Goal: Use online tool/utility: Utilize a website feature to perform a specific function

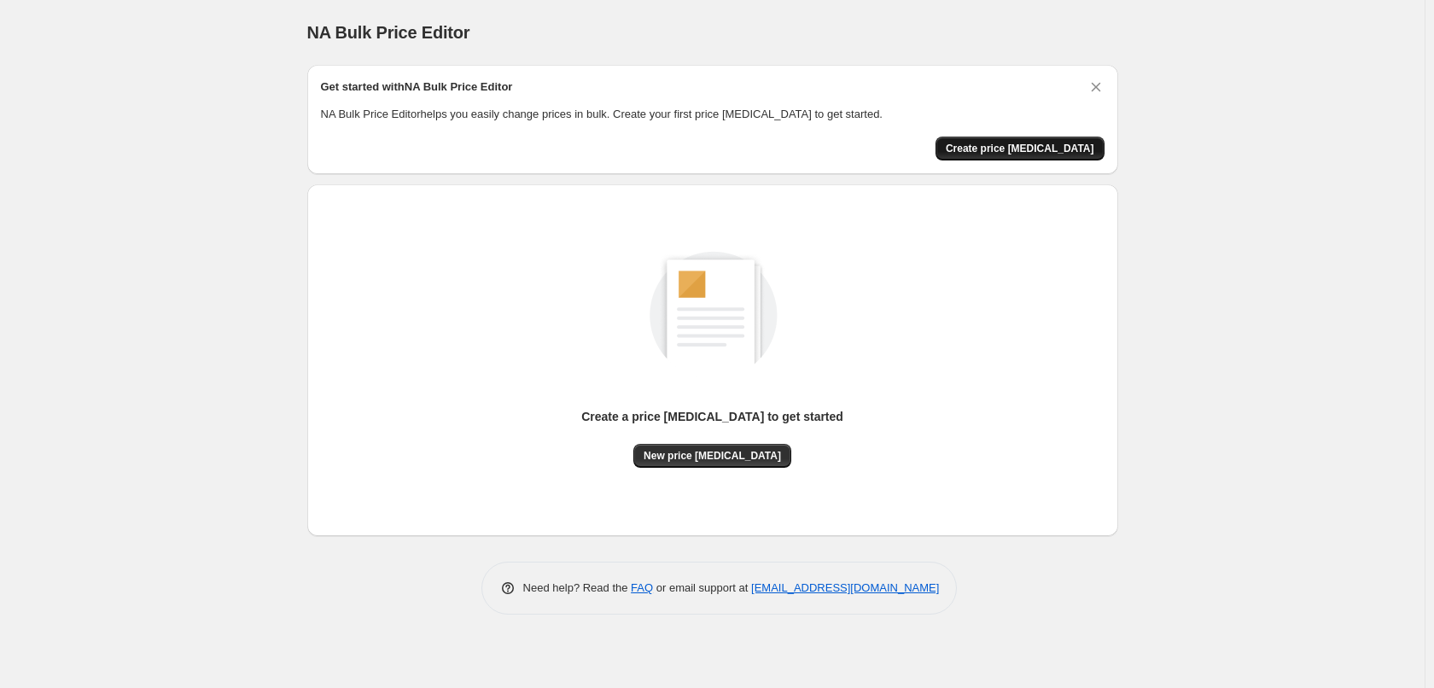
click at [1025, 148] on span "Create price [MEDICAL_DATA]" at bounding box center [1019, 149] width 148 height 14
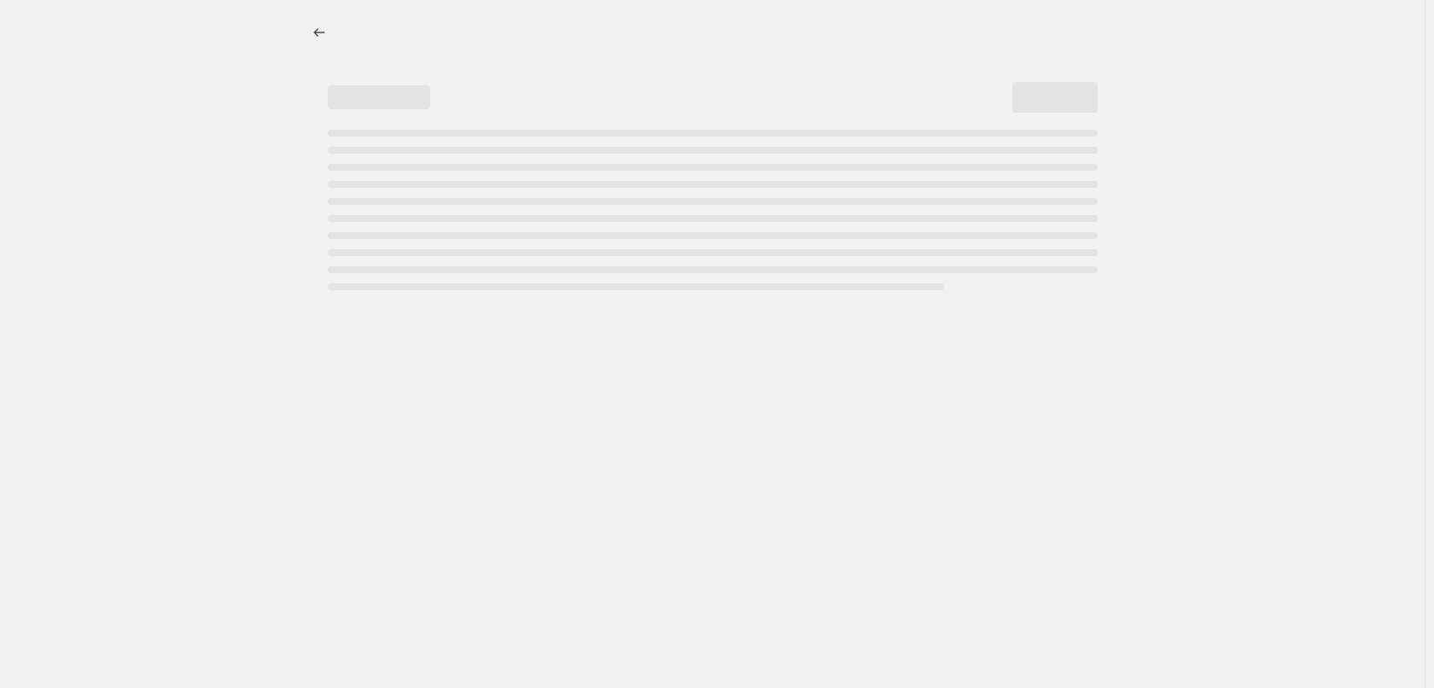
select select "percentage"
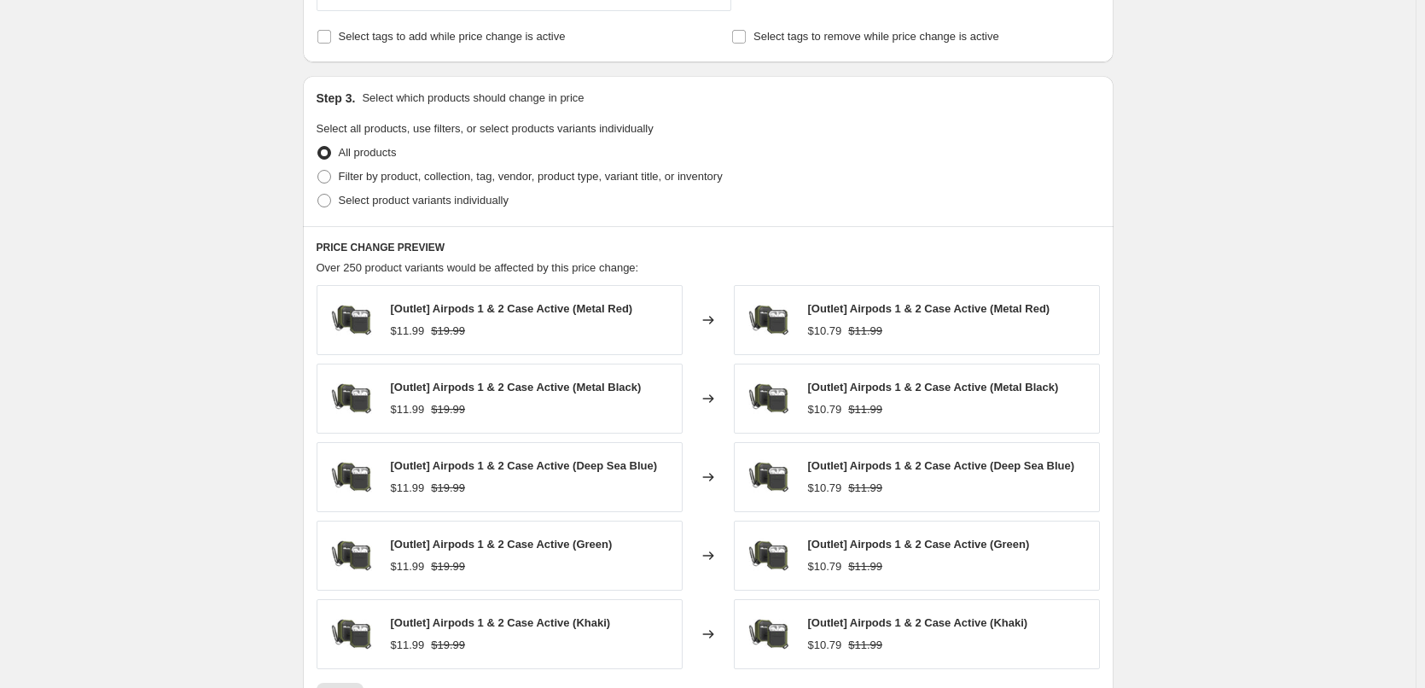
scroll to position [1019, 0]
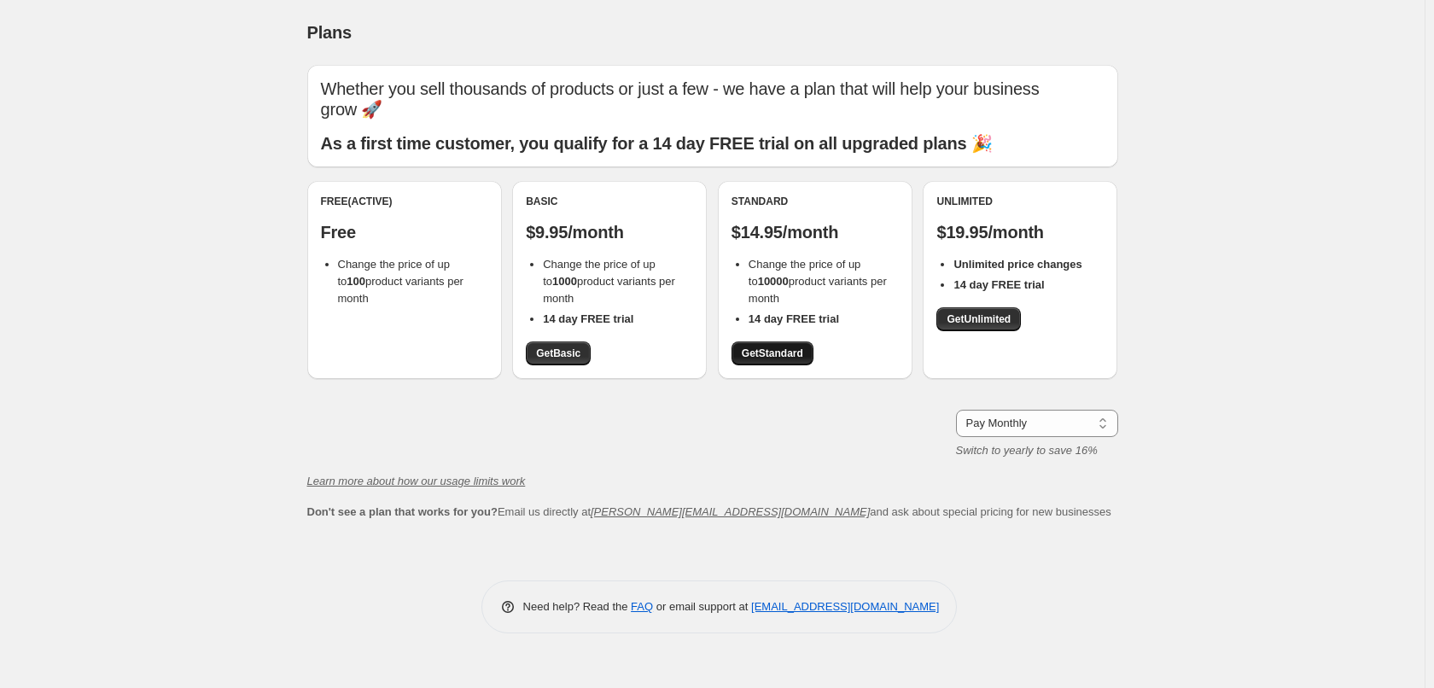
click at [790, 352] on span "Get Standard" at bounding box center [772, 353] width 61 height 14
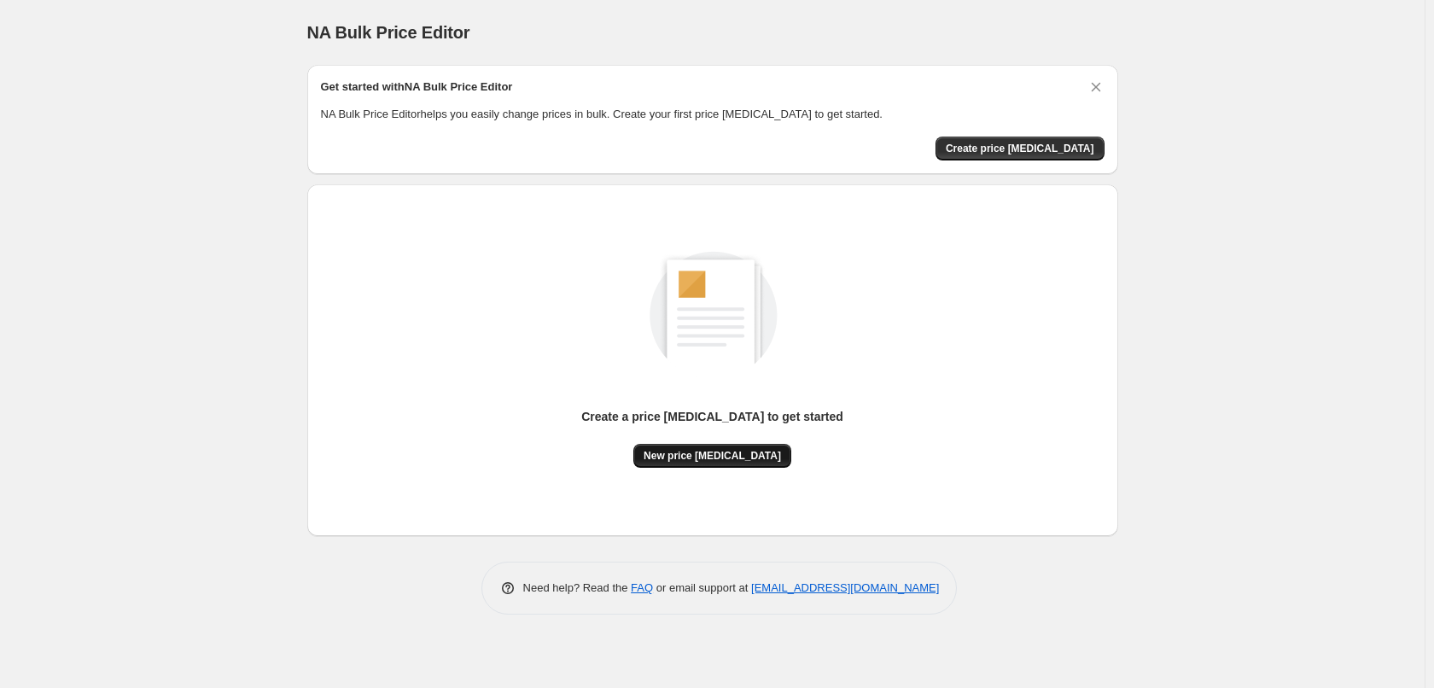
click at [678, 461] on span "New price [MEDICAL_DATA]" at bounding box center [711, 456] width 137 height 14
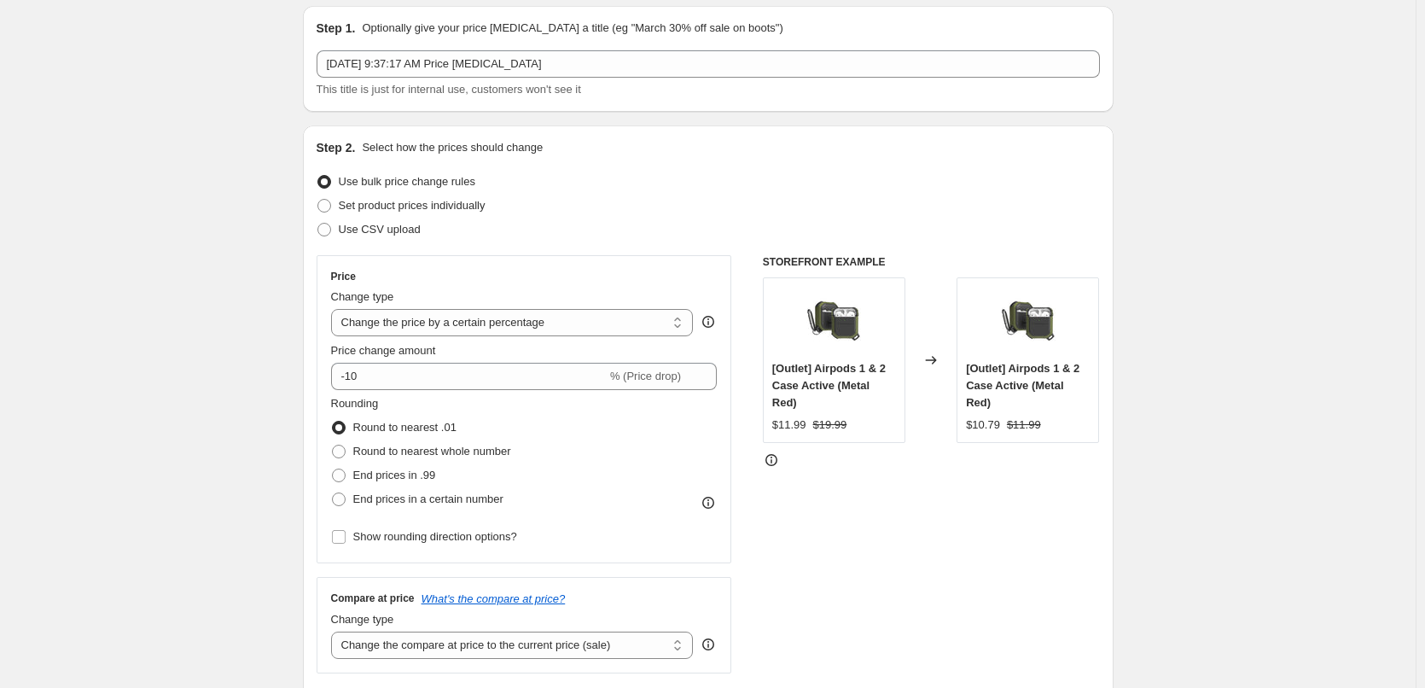
scroll to position [171, 0]
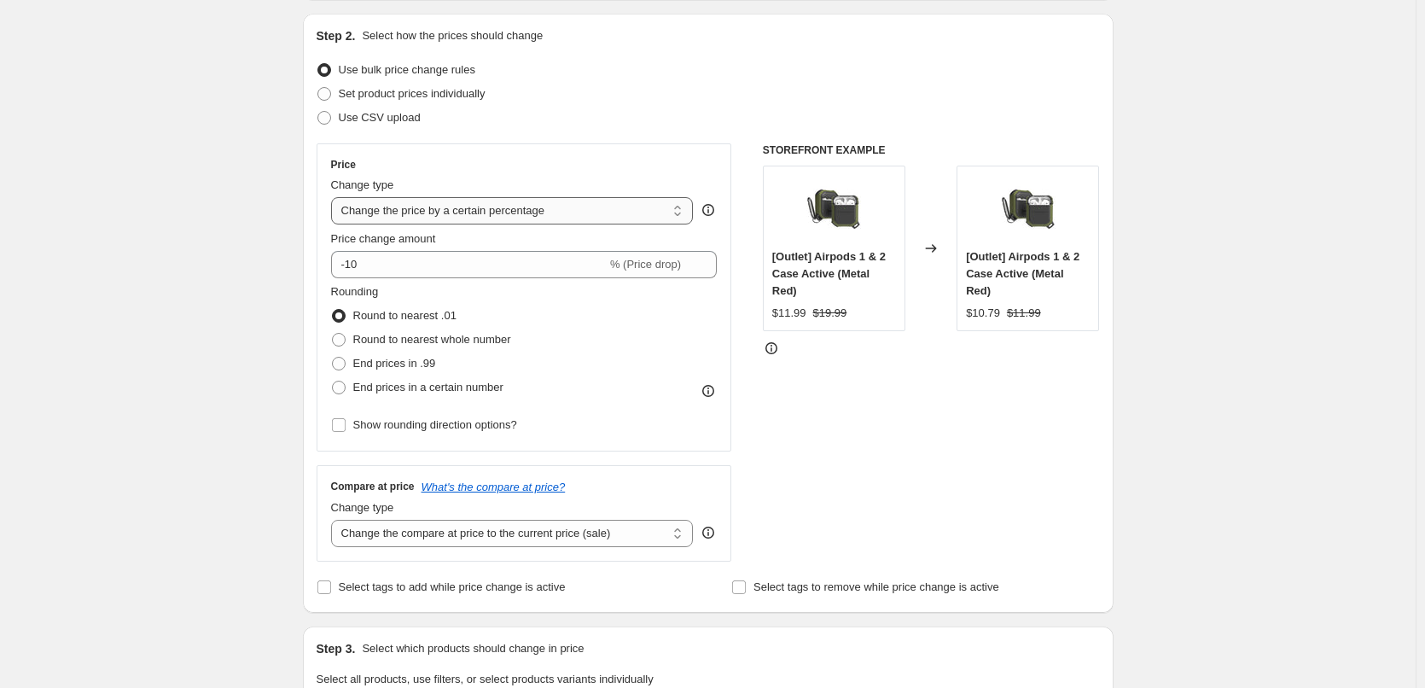
click at [519, 213] on select "Change the price to a certain amount Change the price by a certain amount Chang…" at bounding box center [512, 210] width 363 height 27
select select "by"
click at [334, 197] on select "Change the price to a certain amount Change the price by a certain amount Chang…" at bounding box center [512, 210] width 363 height 27
type input "-10.00"
drag, startPoint x: 483, startPoint y: 205, endPoint x: 478, endPoint y: 218, distance: 14.6
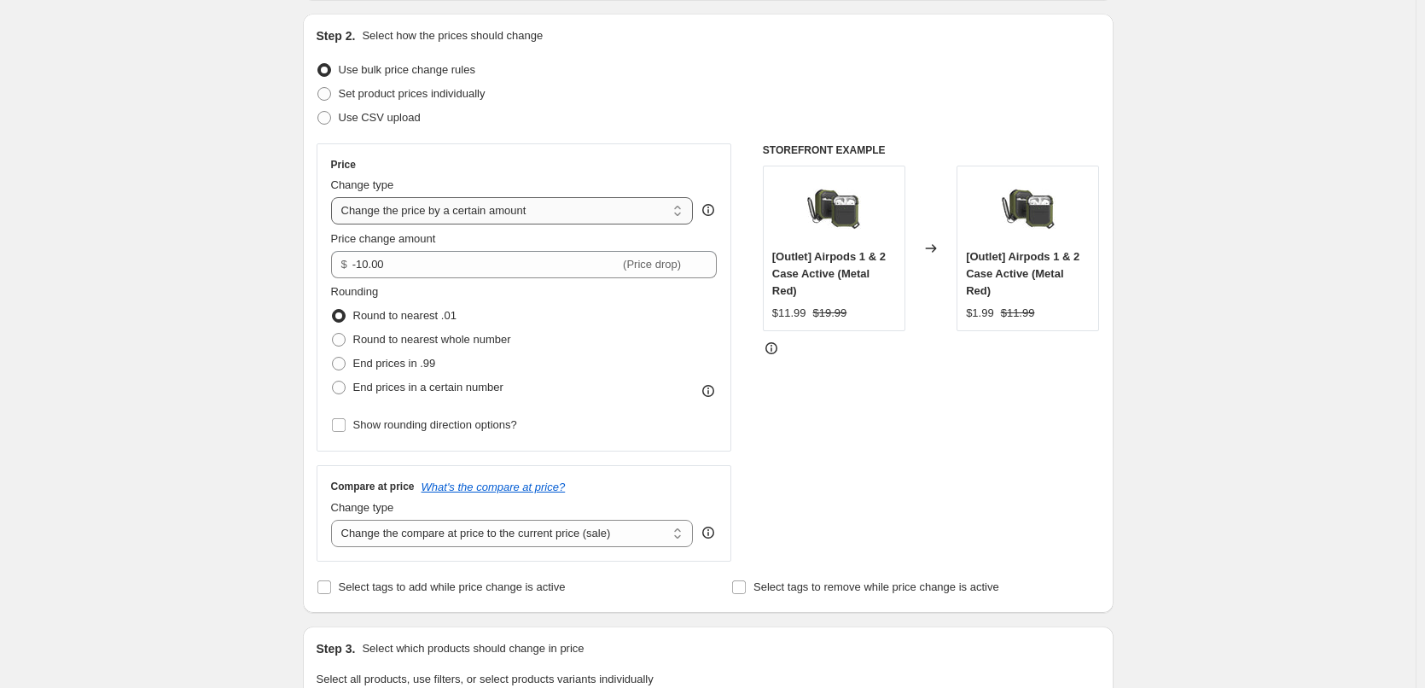
click at [483, 205] on select "Change the price to a certain amount Change the price by a certain amount Chang…" at bounding box center [512, 210] width 363 height 27
select select "to"
click at [334, 197] on select "Change the price to a certain amount Change the price by a certain amount Chang…" at bounding box center [512, 210] width 363 height 27
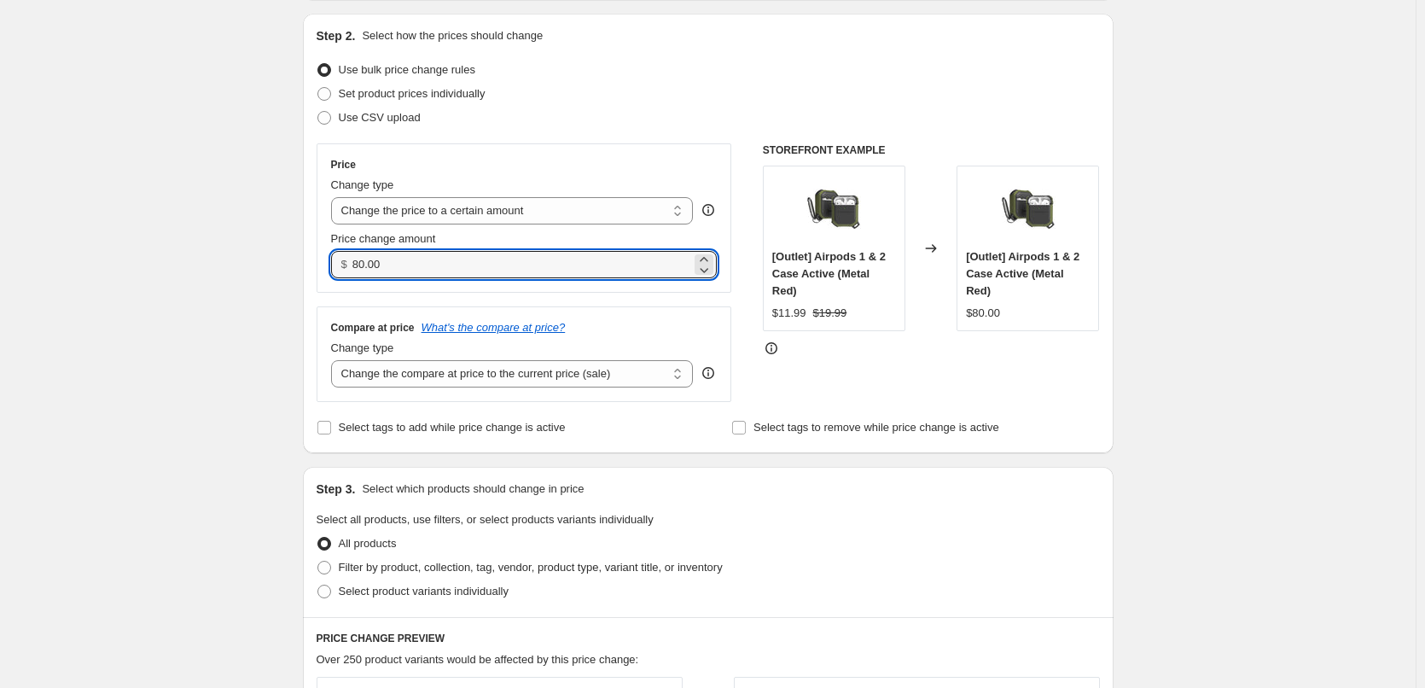
drag, startPoint x: 415, startPoint y: 269, endPoint x: 334, endPoint y: 274, distance: 81.2
click at [334, 274] on div "Price Change type Change the price to a certain amount Change the price by a ce…" at bounding box center [525, 217] width 416 height 149
type input "9.99"
click at [271, 317] on div "Create new price change job. This page is ready Create new price change job Dra…" at bounding box center [708, 602] width 1416 height 1547
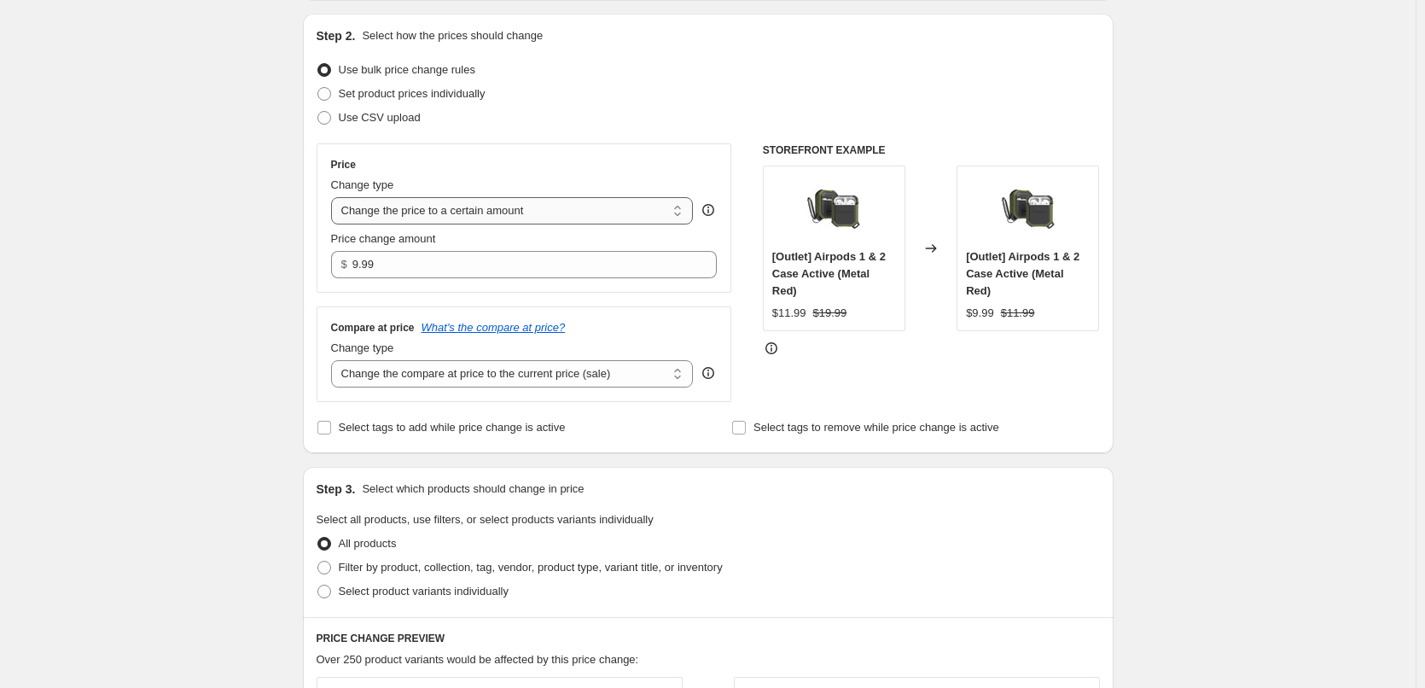
click at [497, 215] on select "Change the price to a certain amount Change the price by a certain amount Chang…" at bounding box center [512, 210] width 363 height 27
click at [334, 197] on select "Change the price to a certain amount Change the price by a certain amount Chang…" at bounding box center [512, 210] width 363 height 27
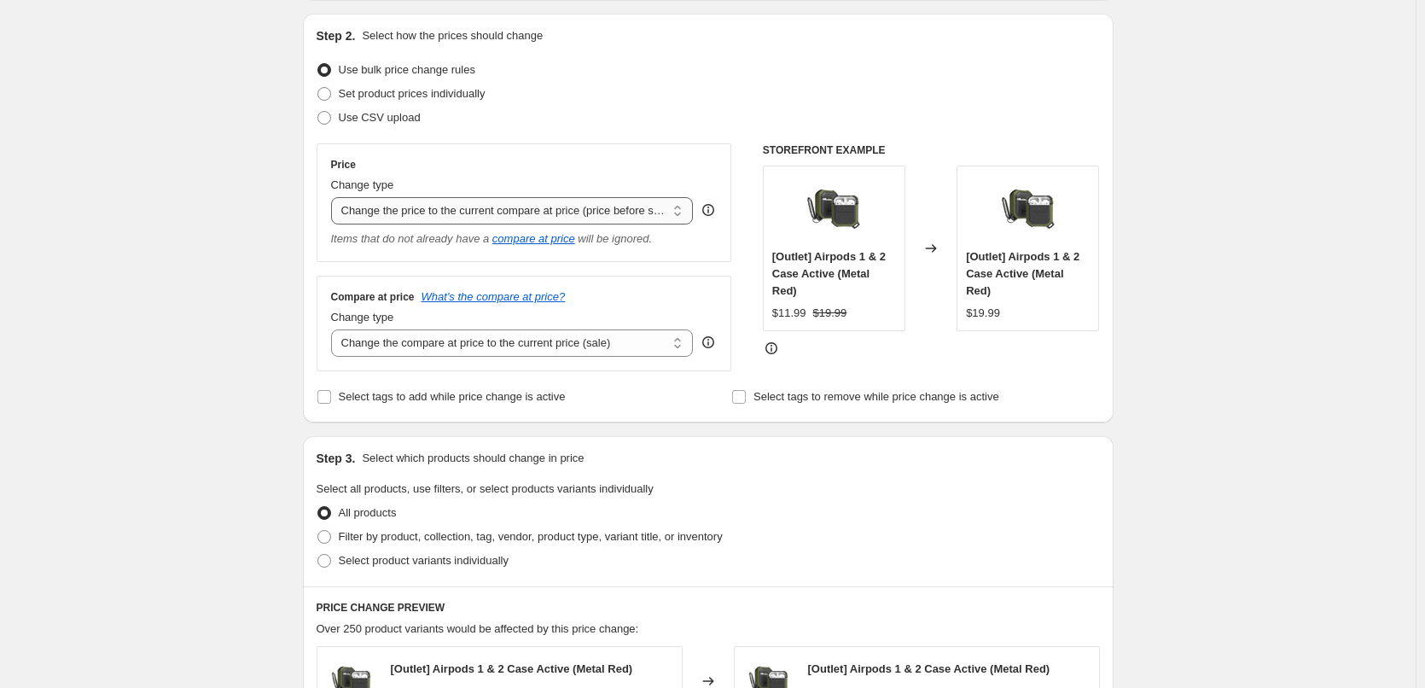
click at [455, 218] on select "Change the price to a certain amount Change the price by a certain amount Chang…" at bounding box center [512, 210] width 363 height 27
click at [334, 197] on select "Change the price to a certain amount Change the price by a certain amount Chang…" at bounding box center [512, 210] width 363 height 27
click at [451, 205] on select "Change the price to a certain amount Change the price by a certain amount Chang…" at bounding box center [512, 210] width 363 height 27
click at [334, 197] on select "Change the price to a certain amount Change the price by a certain amount Chang…" at bounding box center [512, 210] width 363 height 27
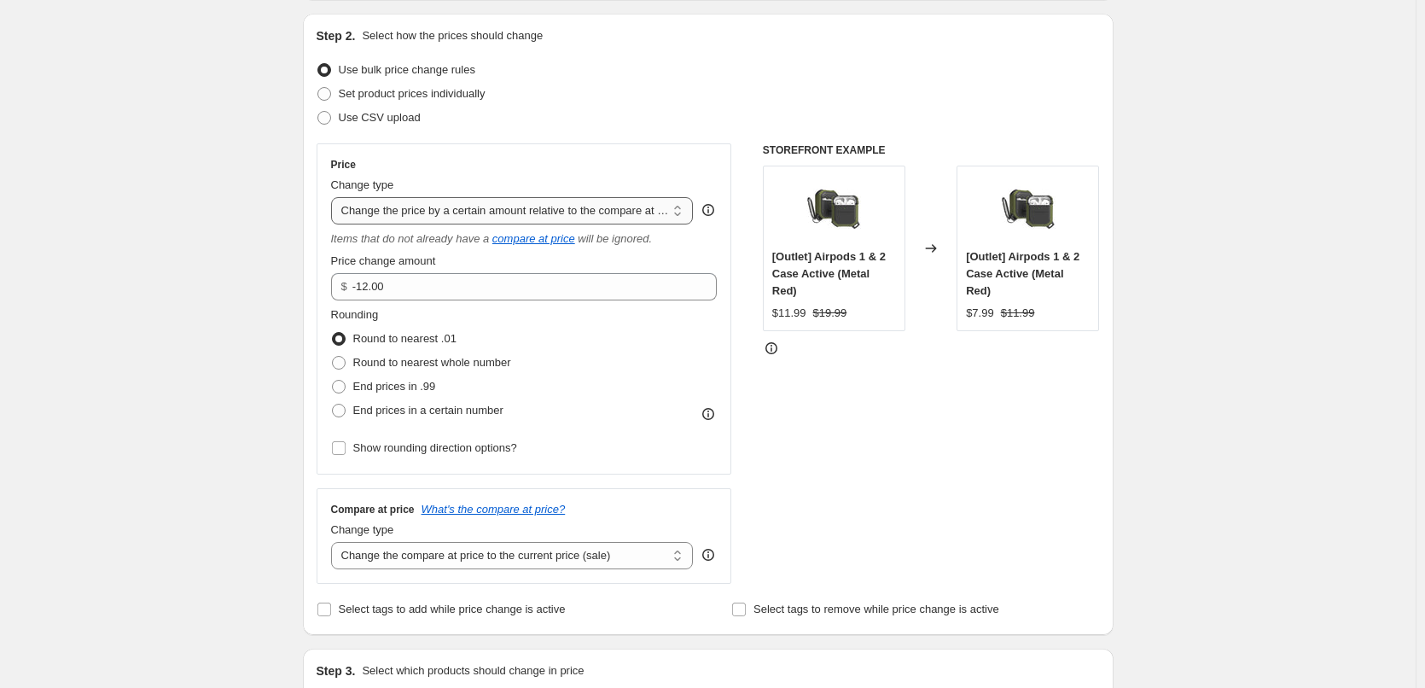
click at [440, 206] on select "Change the price to a certain amount Change the price by a certain amount Chang…" at bounding box center [512, 210] width 363 height 27
select select "pcap"
click at [334, 197] on select "Change the price to a certain amount Change the price by a certain amount Chang…" at bounding box center [512, 210] width 363 height 27
type input "-20"
click at [451, 198] on select "Change the price to a certain amount Change the price by a certain amount Chang…" at bounding box center [512, 210] width 363 height 27
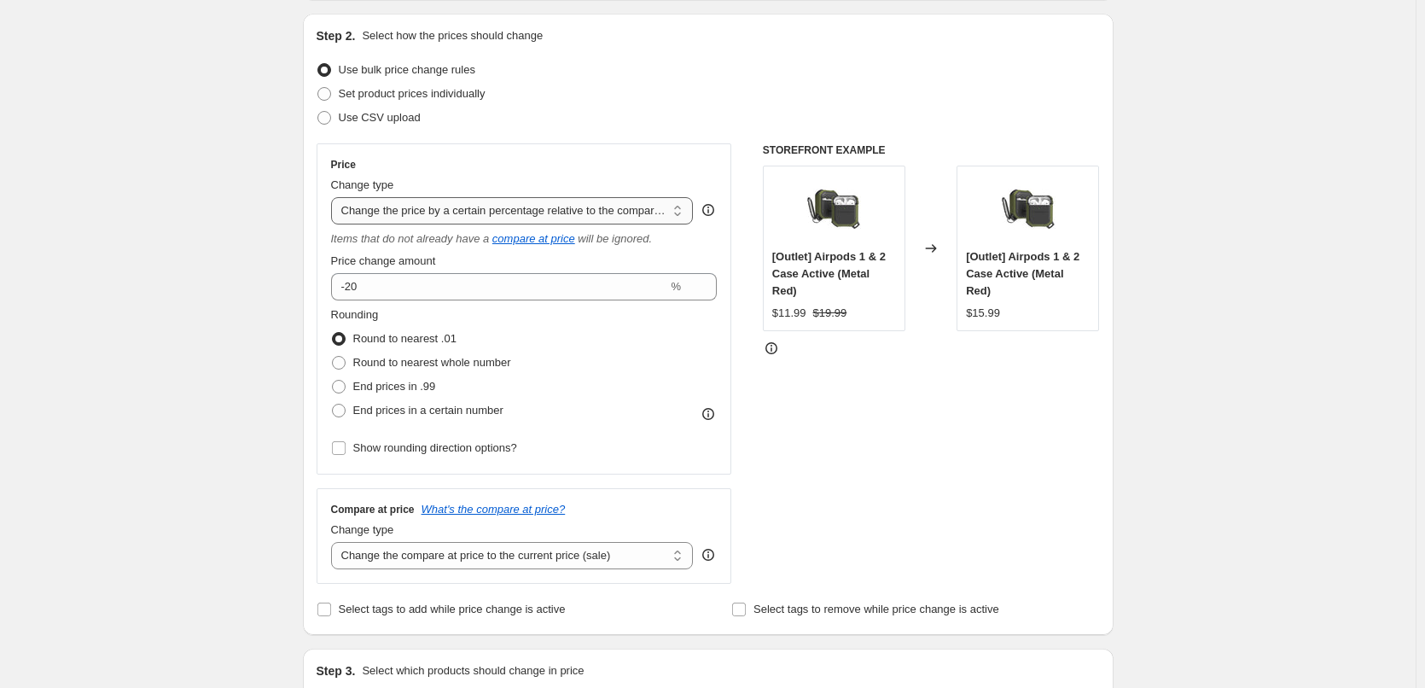
click at [334, 197] on select "Change the price to a certain amount Change the price by a certain amount Chang…" at bounding box center [512, 210] width 363 height 27
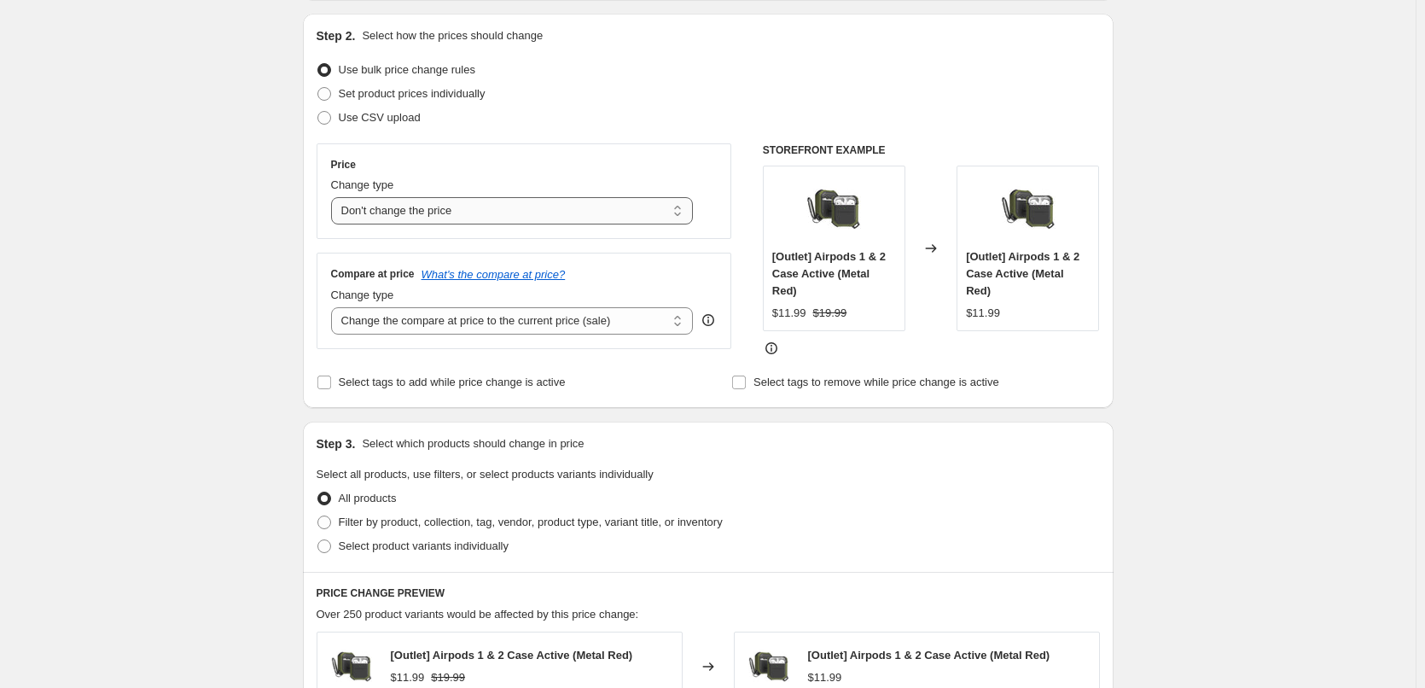
click at [450, 201] on select "Change the price to a certain amount Change the price by a certain amount Chang…" at bounding box center [512, 210] width 363 height 27
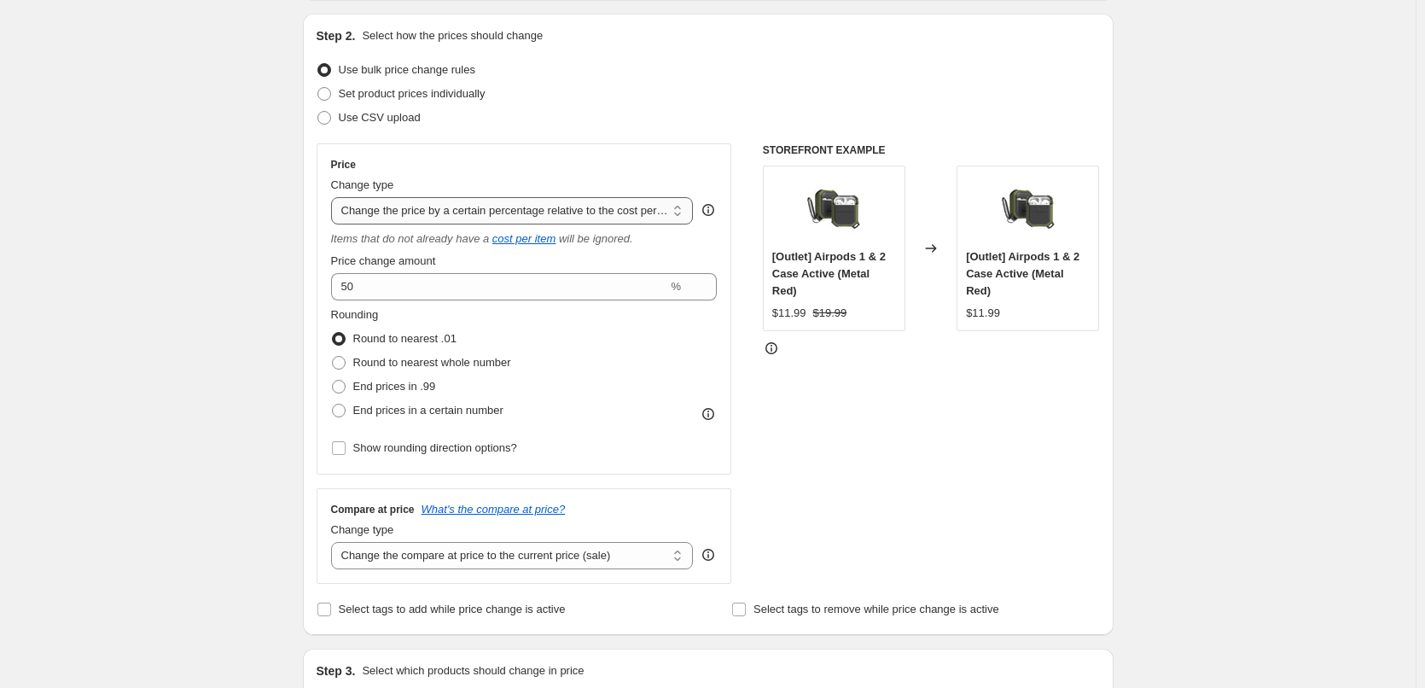
click at [435, 222] on select "Change the price to a certain amount Change the price by a certain amount Chang…" at bounding box center [512, 210] width 363 height 27
click at [334, 197] on select "Change the price to a certain amount Change the price by a certain amount Chang…" at bounding box center [512, 210] width 363 height 27
click at [491, 208] on select "Change the price to a certain amount Change the price by a certain amount Chang…" at bounding box center [512, 210] width 363 height 27
select select "to"
click at [334, 197] on select "Change the price to a certain amount Change the price by a certain amount Chang…" at bounding box center [512, 210] width 363 height 27
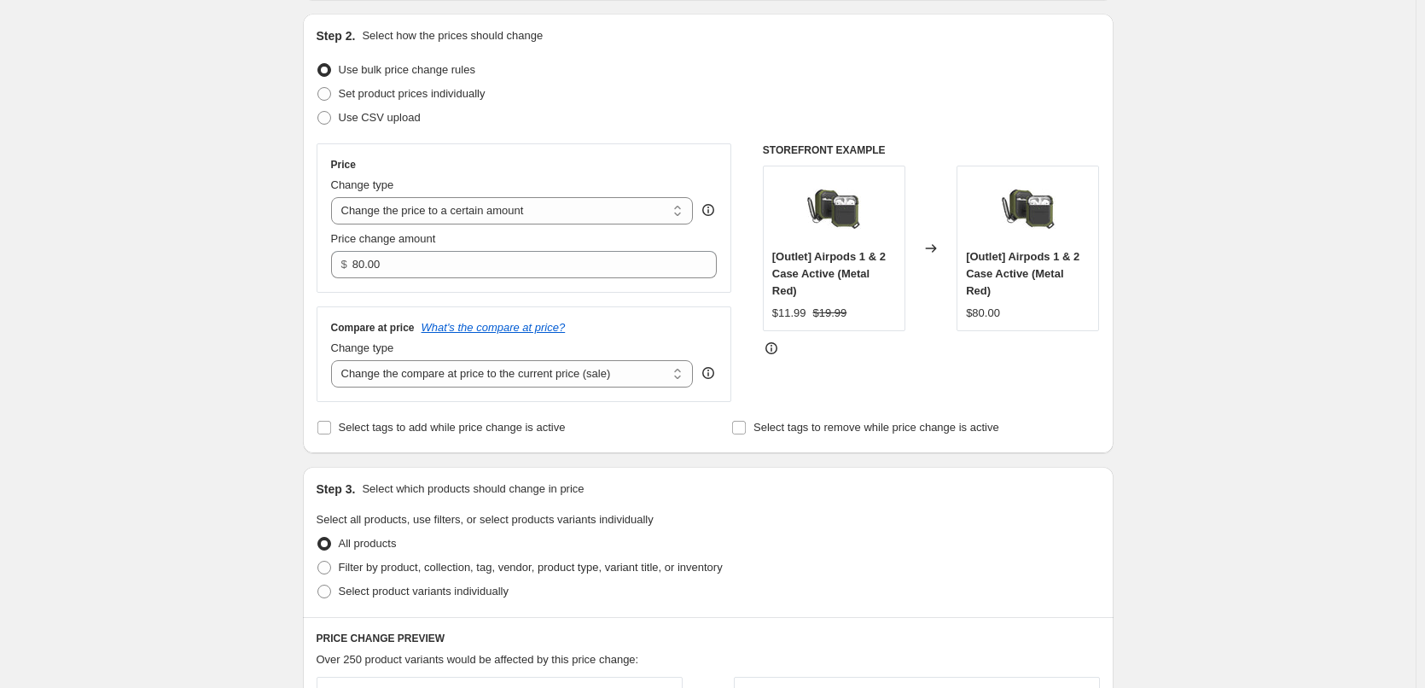
click at [253, 309] on div "Create new price change job. This page is ready Create new price change job Dra…" at bounding box center [708, 602] width 1416 height 1547
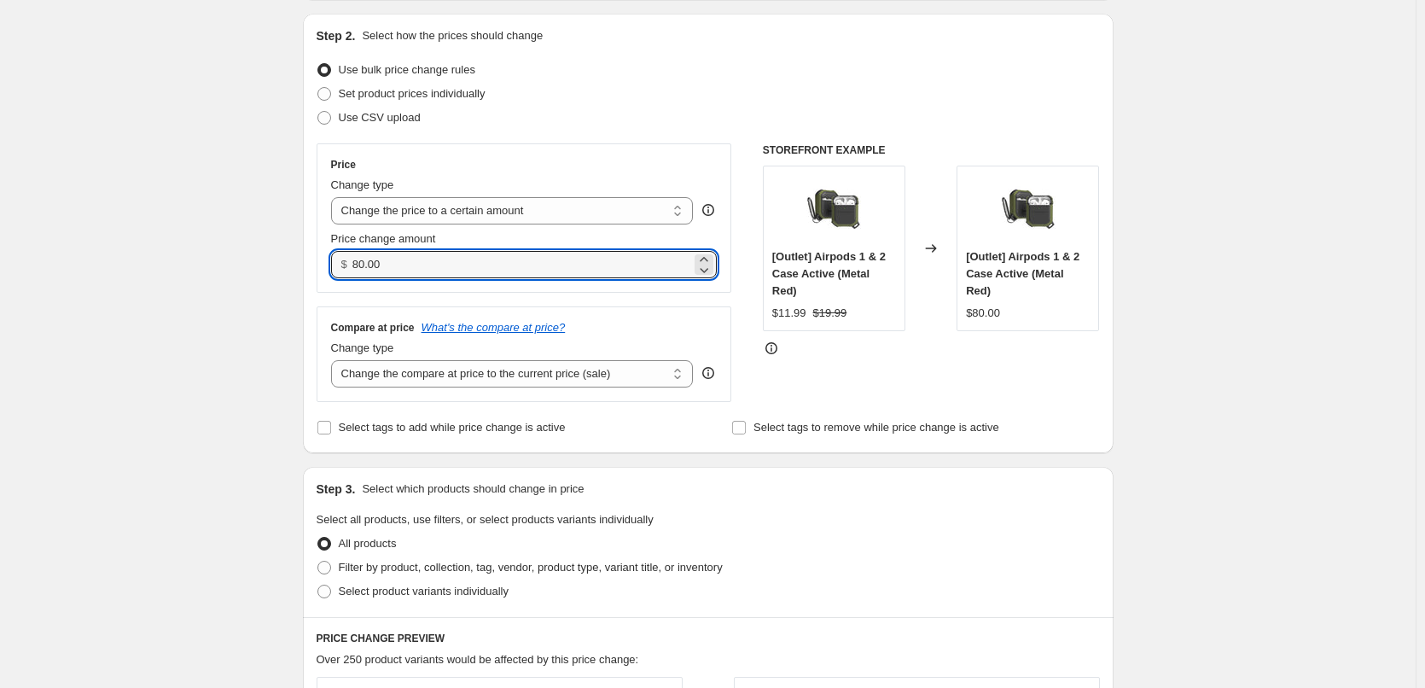
drag, startPoint x: 408, startPoint y: 263, endPoint x: 329, endPoint y: 261, distance: 79.4
click at [329, 261] on div "Price Change type Change the price to a certain amount Change the price by a ce…" at bounding box center [525, 217] width 416 height 149
type input "9.99"
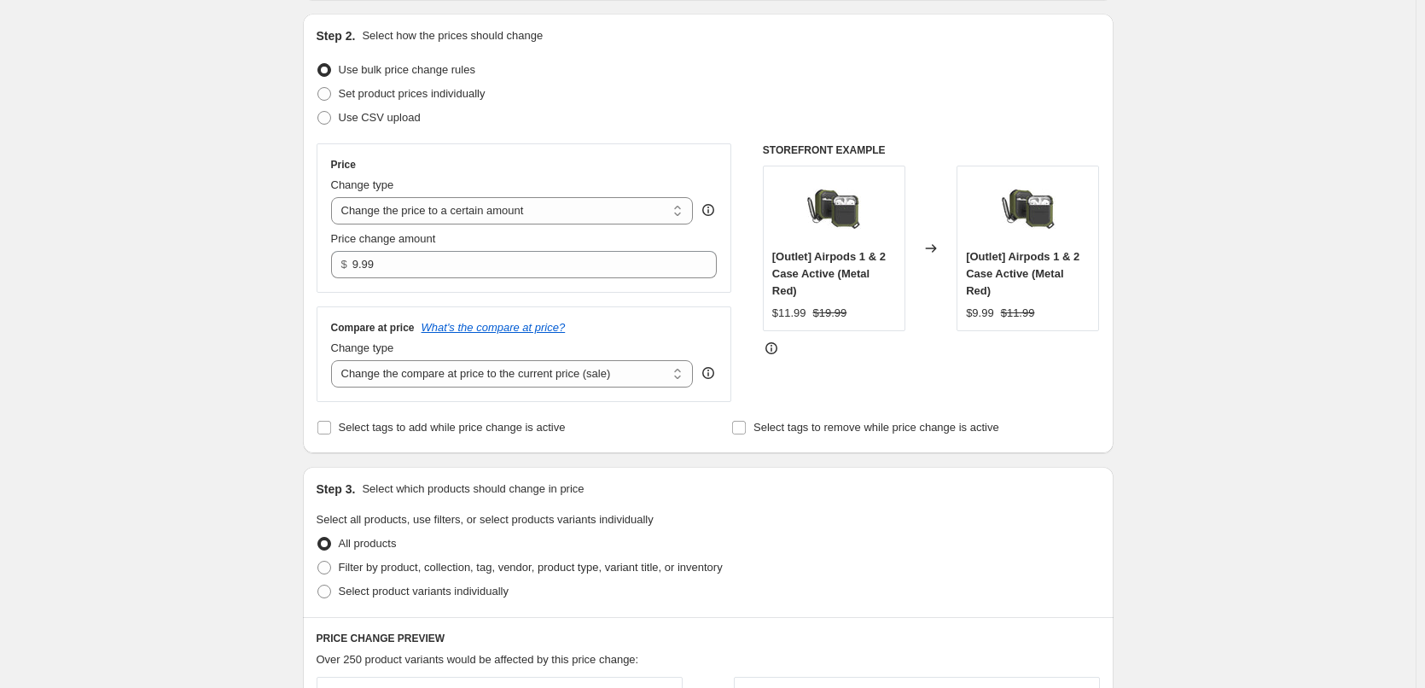
click at [144, 342] on div "Create new price change job. This page is ready Create new price change job Dra…" at bounding box center [708, 602] width 1416 height 1547
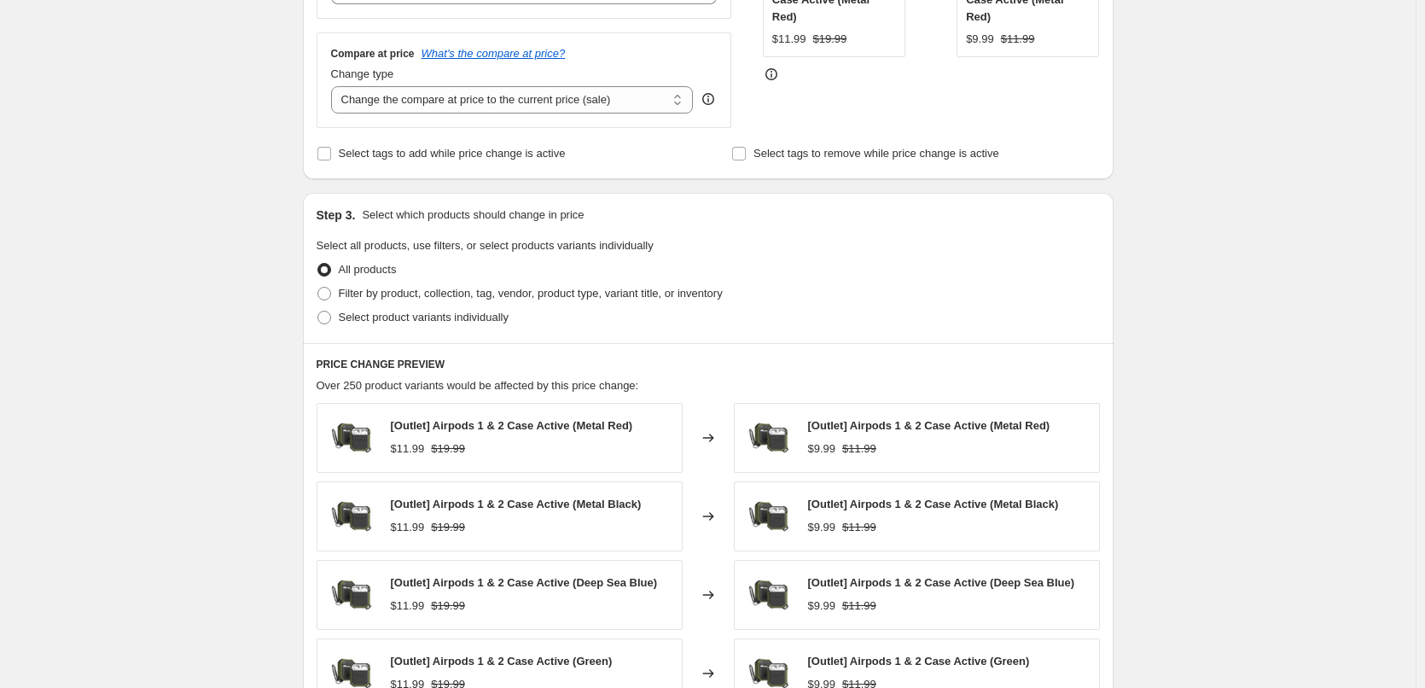
scroll to position [860, 0]
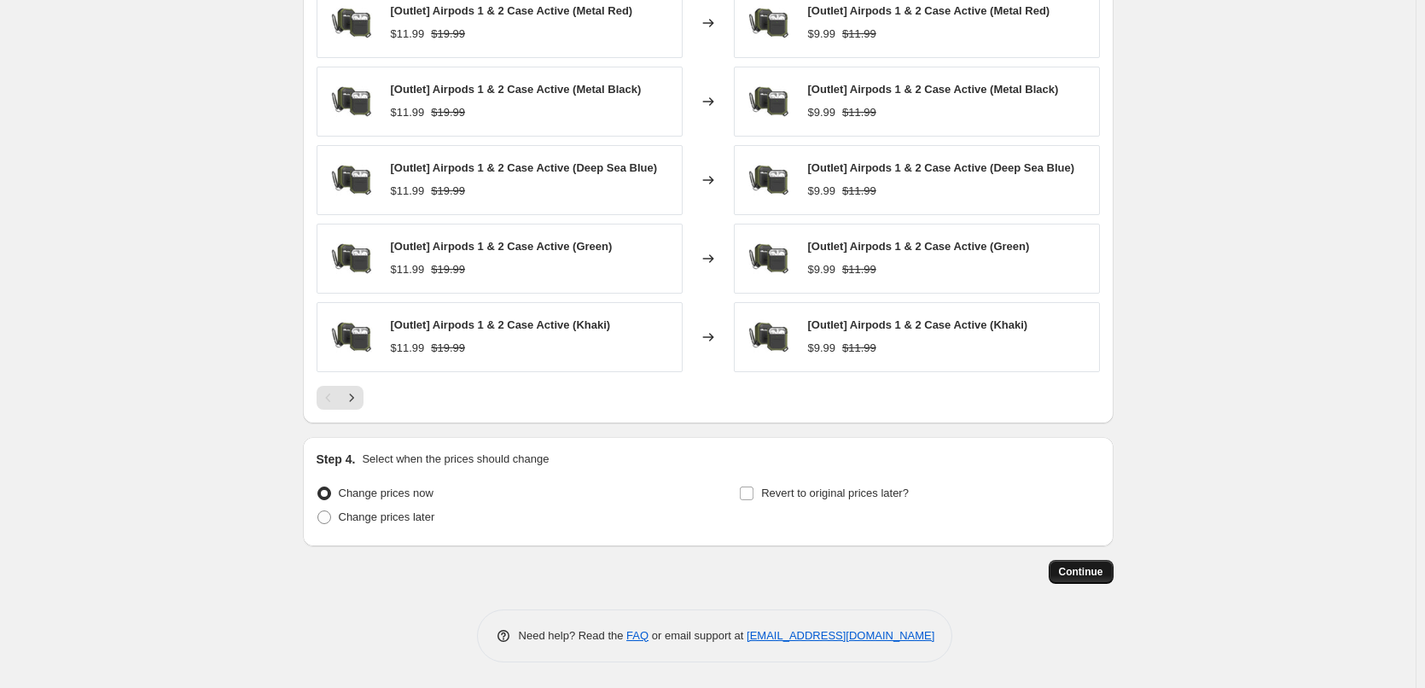
click at [1076, 570] on span "Continue" at bounding box center [1081, 572] width 44 height 14
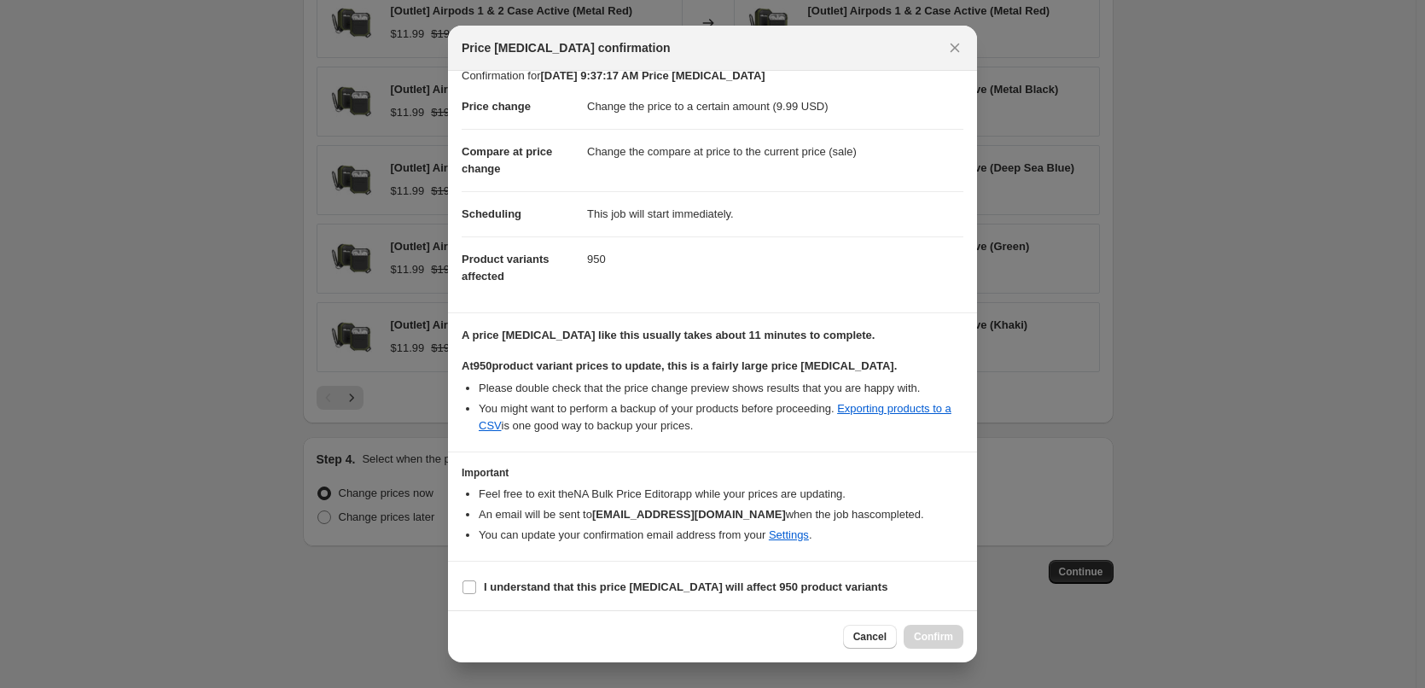
scroll to position [20, 0]
click at [471, 585] on input "I understand that this price change job will affect 950 product variants" at bounding box center [469, 585] width 14 height 14
checkbox input "true"
click at [939, 637] on span "Confirm" at bounding box center [933, 637] width 39 height 14
